Goal: Information Seeking & Learning: Stay updated

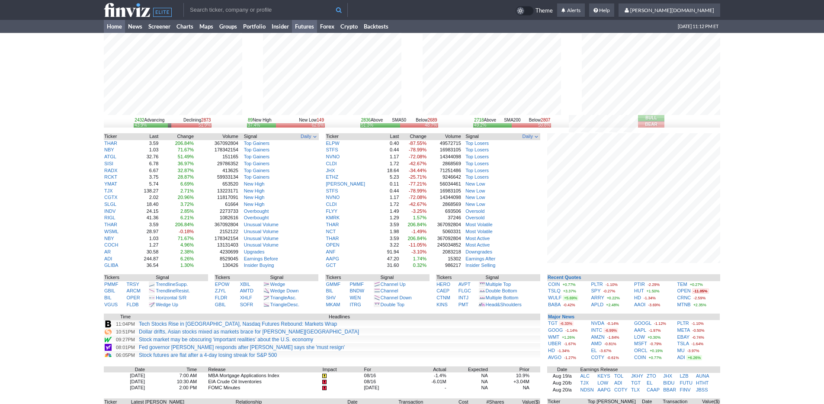
click at [314, 26] on link "Futures" at bounding box center [304, 26] width 25 height 13
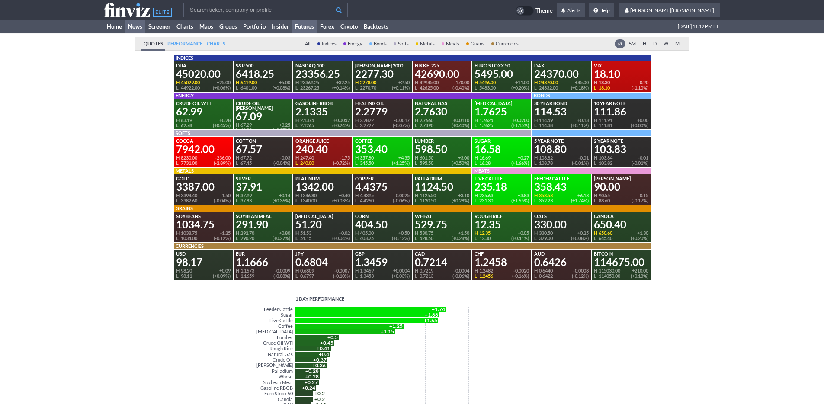
click at [133, 29] on link "News" at bounding box center [135, 26] width 20 height 13
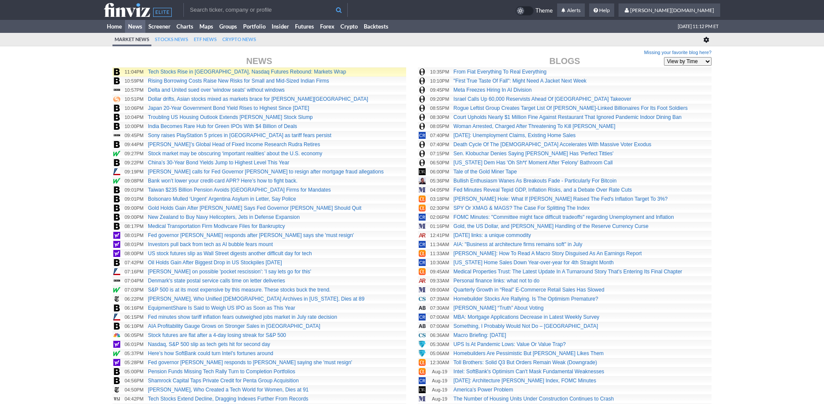
click at [141, 74] on td "11:04PM" at bounding box center [134, 71] width 26 height 9
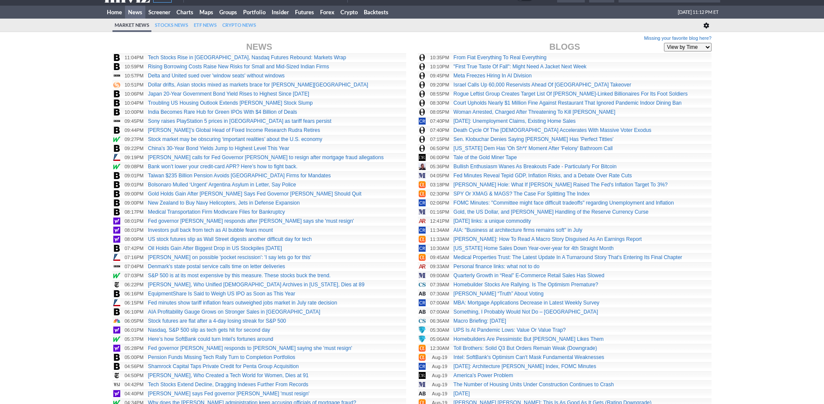
scroll to position [23, 0]
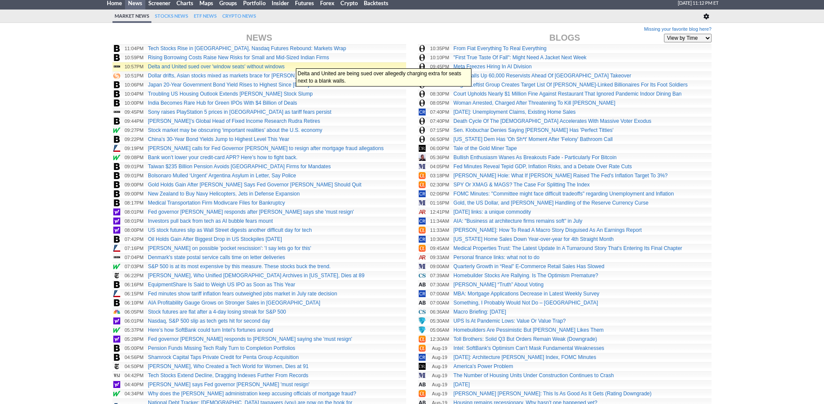
click at [285, 64] on link "Delta and United sued over 'window seats' without windows" at bounding box center [216, 67] width 137 height 6
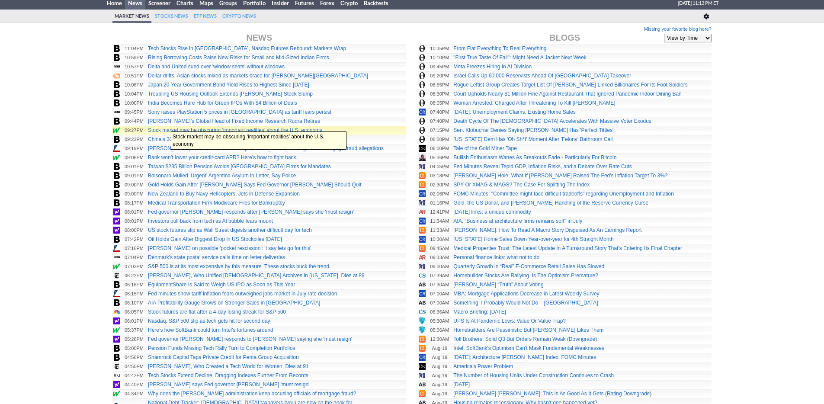
click at [167, 127] on link "Stock market may be obscuring ‘important realities’ about the U.S. economy" at bounding box center [235, 130] width 174 height 6
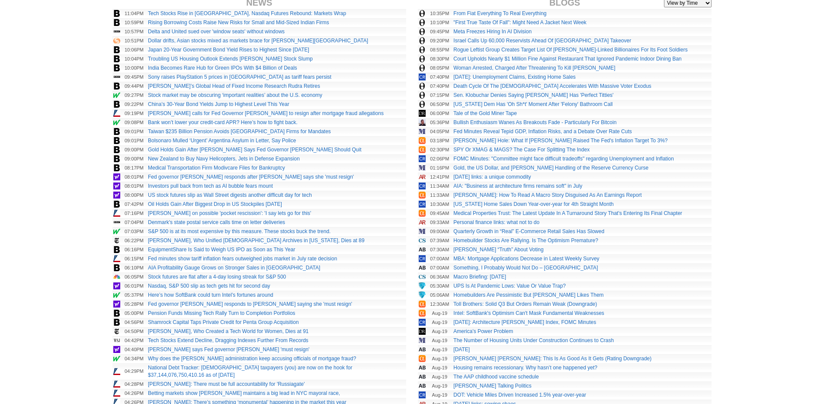
scroll to position [69, 0]
